Goal: Check status

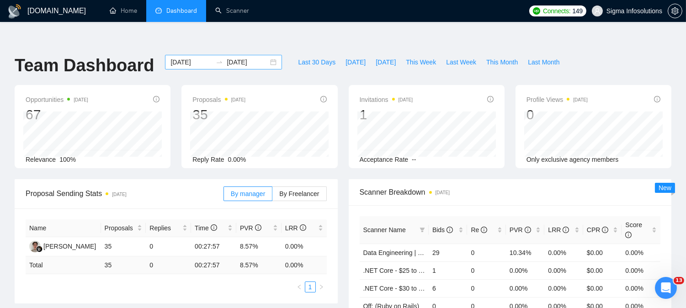
click at [179, 57] on input "[DATE]" at bounding box center [192, 62] width 42 height 10
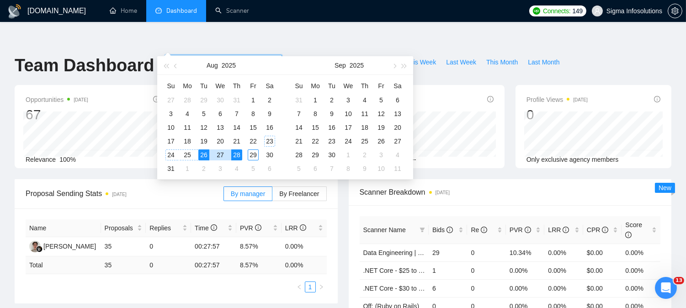
type input "[DATE]"
click at [235, 150] on div "28" at bounding box center [236, 154] width 11 height 11
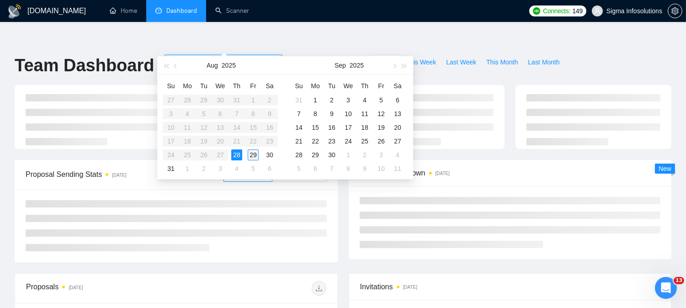
type input "[DATE]"
click at [252, 156] on div "29" at bounding box center [253, 154] width 11 height 11
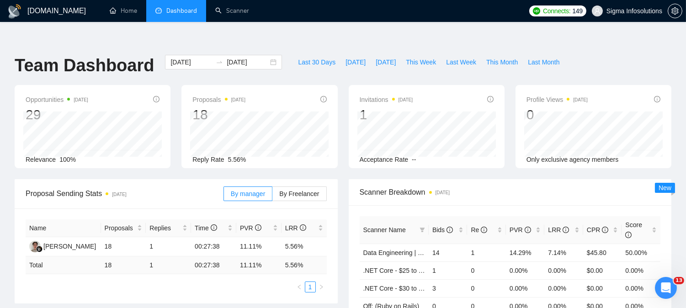
click at [330, 85] on div "Proposals [DATE] 18 [DATE] Sent 6 Reply Rate 5.56%" at bounding box center [259, 126] width 156 height 83
click at [336, 59] on div "Last 30 Days [DATE] [DATE] This Week Last Week This Month Last Month" at bounding box center [429, 70] width 282 height 30
click at [266, 64] on div "[DATE] [DATE]" at bounding box center [224, 70] width 128 height 30
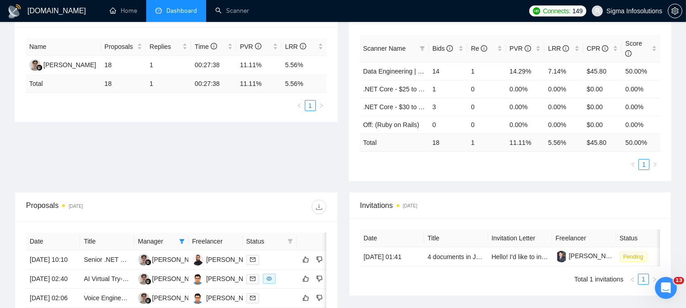
scroll to position [184, 0]
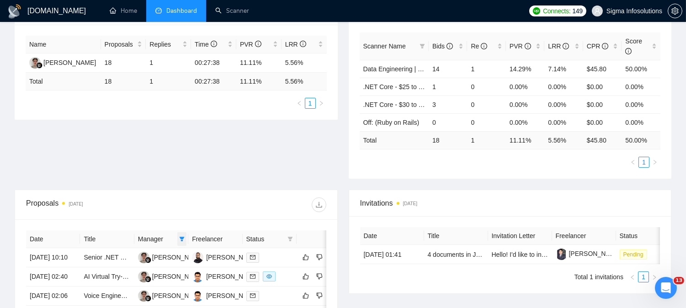
click at [183, 236] on icon "filter" at bounding box center [181, 238] width 5 height 5
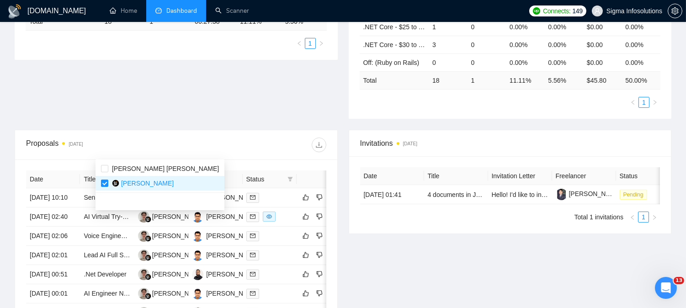
scroll to position [244, 0]
click at [104, 166] on input "checkbox" at bounding box center [104, 168] width 7 height 7
checkbox input "true"
click at [187, 130] on div "Proposals [DATE]" at bounding box center [176, 144] width 300 height 29
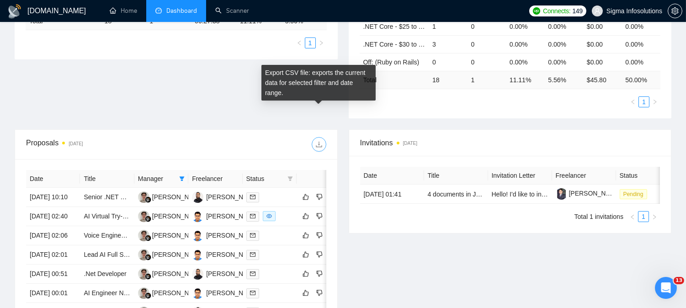
click at [319, 137] on button "button" at bounding box center [319, 144] width 15 height 15
click at [321, 142] on icon "download" at bounding box center [319, 145] width 6 height 6
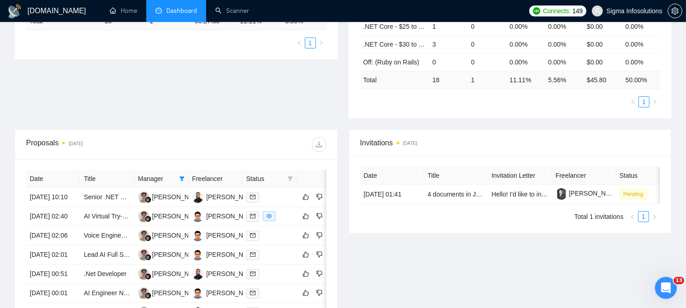
click at [460, 227] on div "Invitations [DATE] Date Title Invitation Letter Freelancer Status [DATE] 01:41 …" at bounding box center [510, 269] width 334 height 280
